Goal: Task Accomplishment & Management: Complete application form

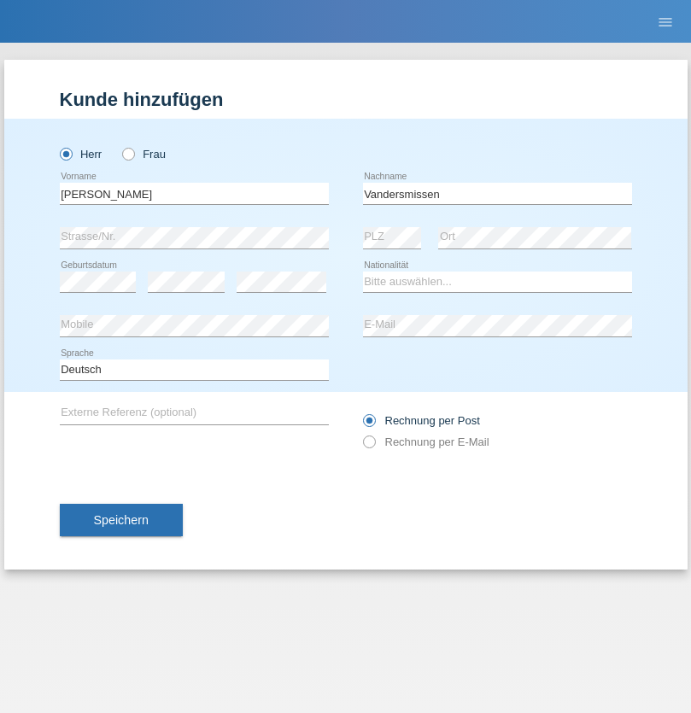
type input "Vandersmissen"
select select "BE"
select select "C"
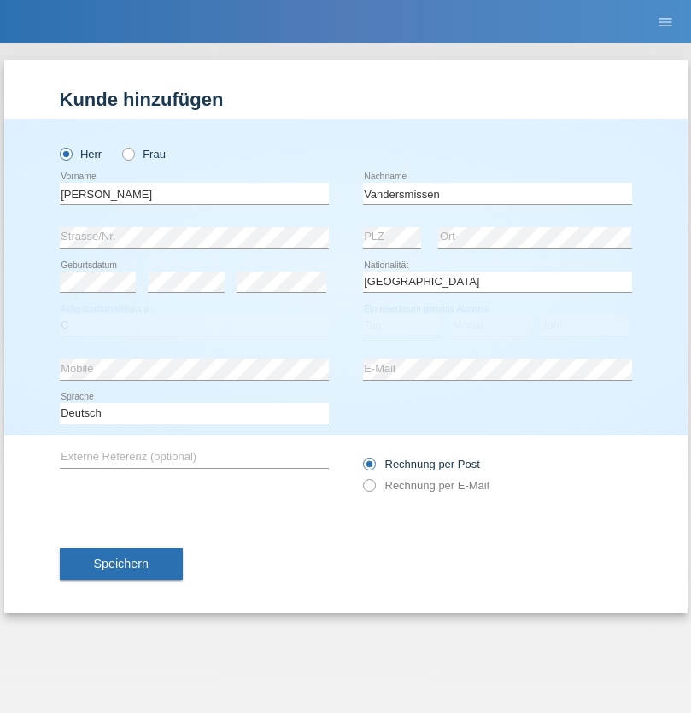
select select "06"
select select "05"
select select "2021"
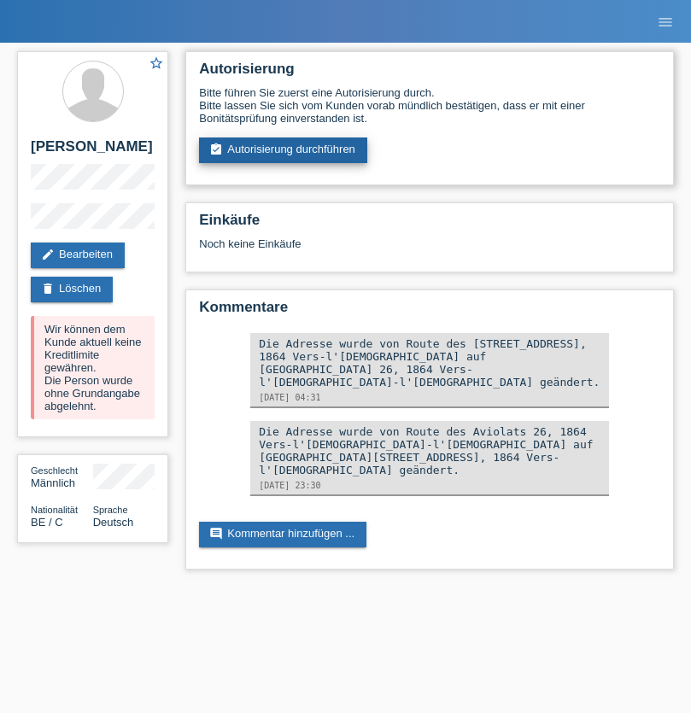
click at [283, 150] on link "assignment_turned_in Autorisierung durchführen" at bounding box center [283, 150] width 168 height 26
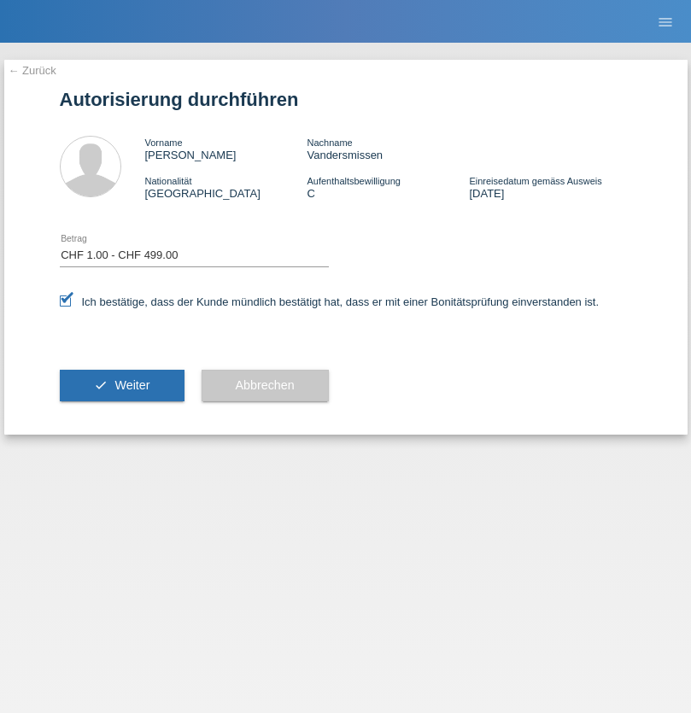
select select "1"
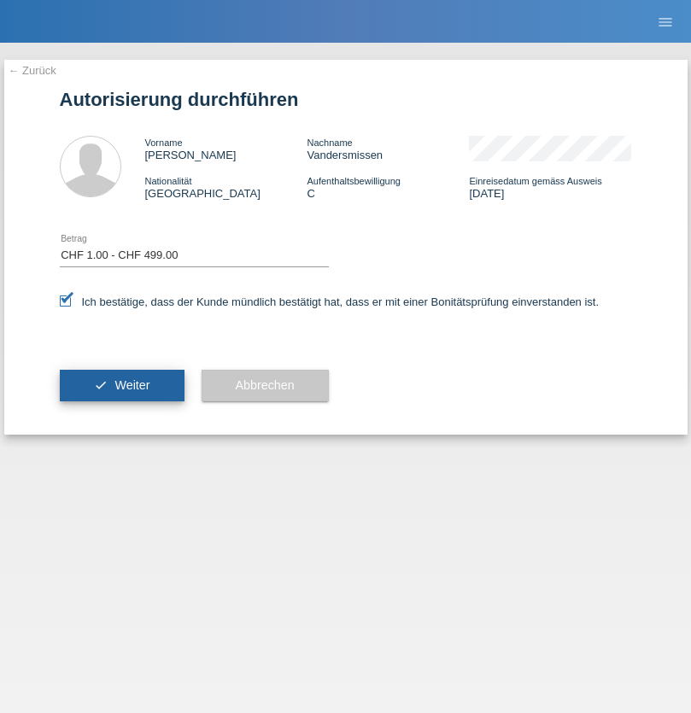
click at [121, 385] on span "Weiter" at bounding box center [131, 385] width 35 height 14
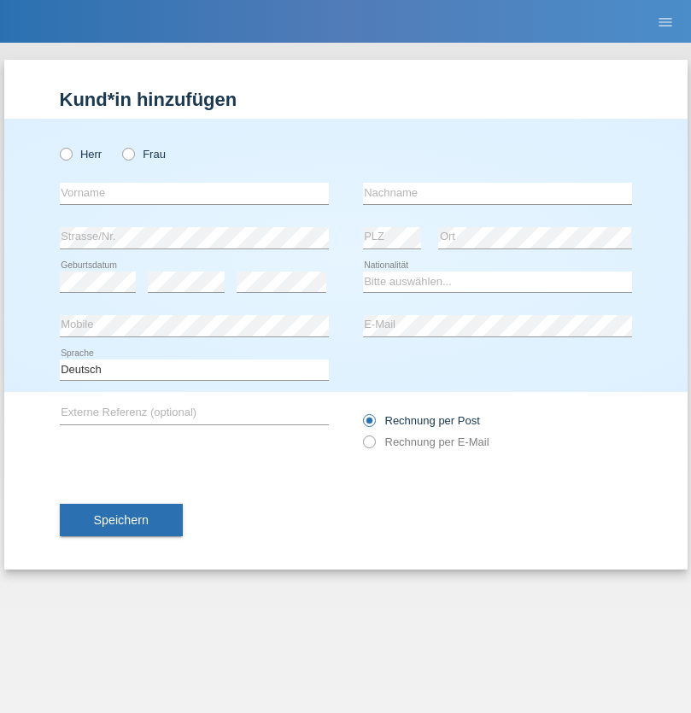
radio input "true"
click at [194, 193] on input "text" at bounding box center [194, 193] width 269 height 21
type input "Caicedo Medina"
click at [497, 193] on input "text" at bounding box center [497, 193] width 269 height 21
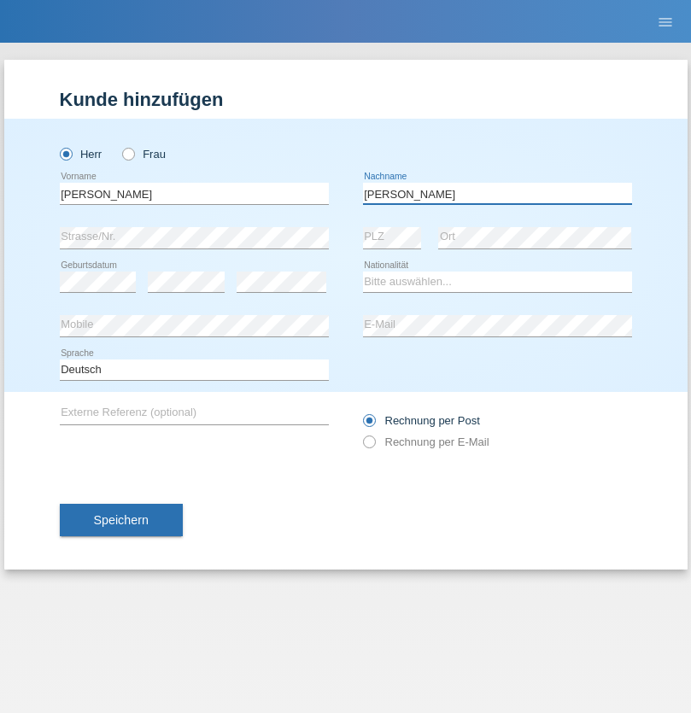
type input "Marlon"
select select "ES"
select select "C"
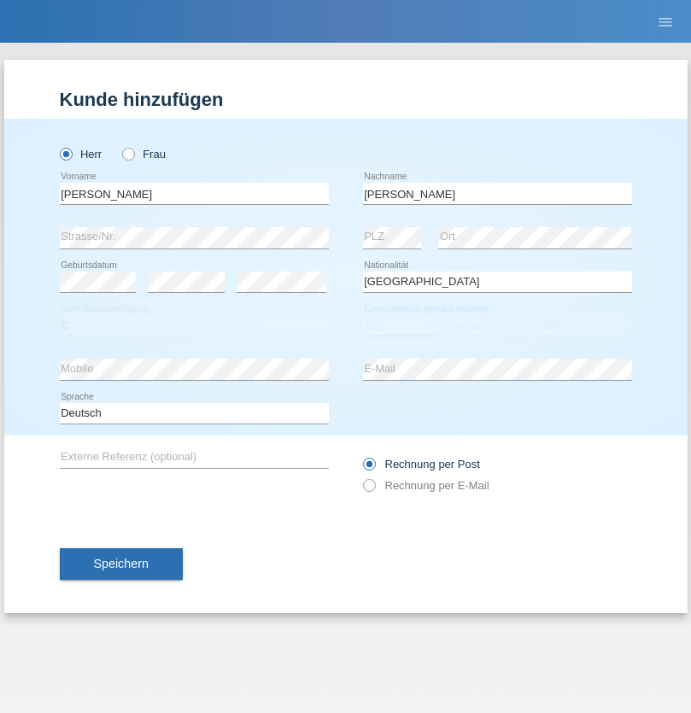
select select "25"
select select "03"
select select "2021"
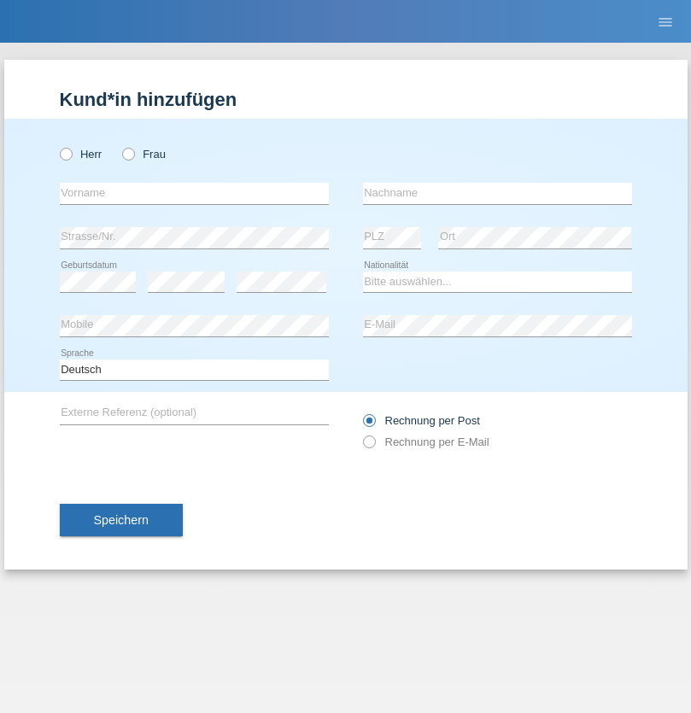
radio input "true"
click at [194, 193] on input "text" at bounding box center [194, 193] width 269 height 21
type input "firat"
click at [497, 193] on input "text" at bounding box center [497, 193] width 269 height 21
type input "kara"
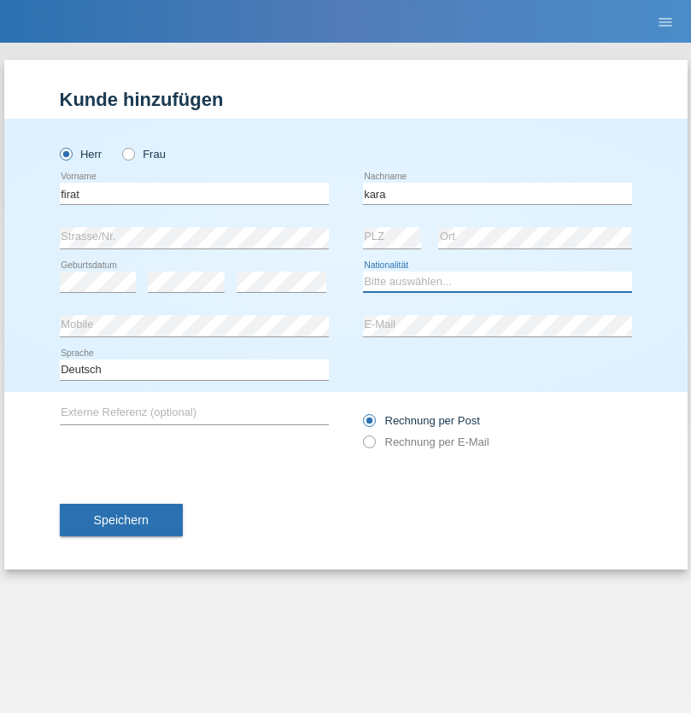
select select "CH"
